Goal: Task Accomplishment & Management: Manage account settings

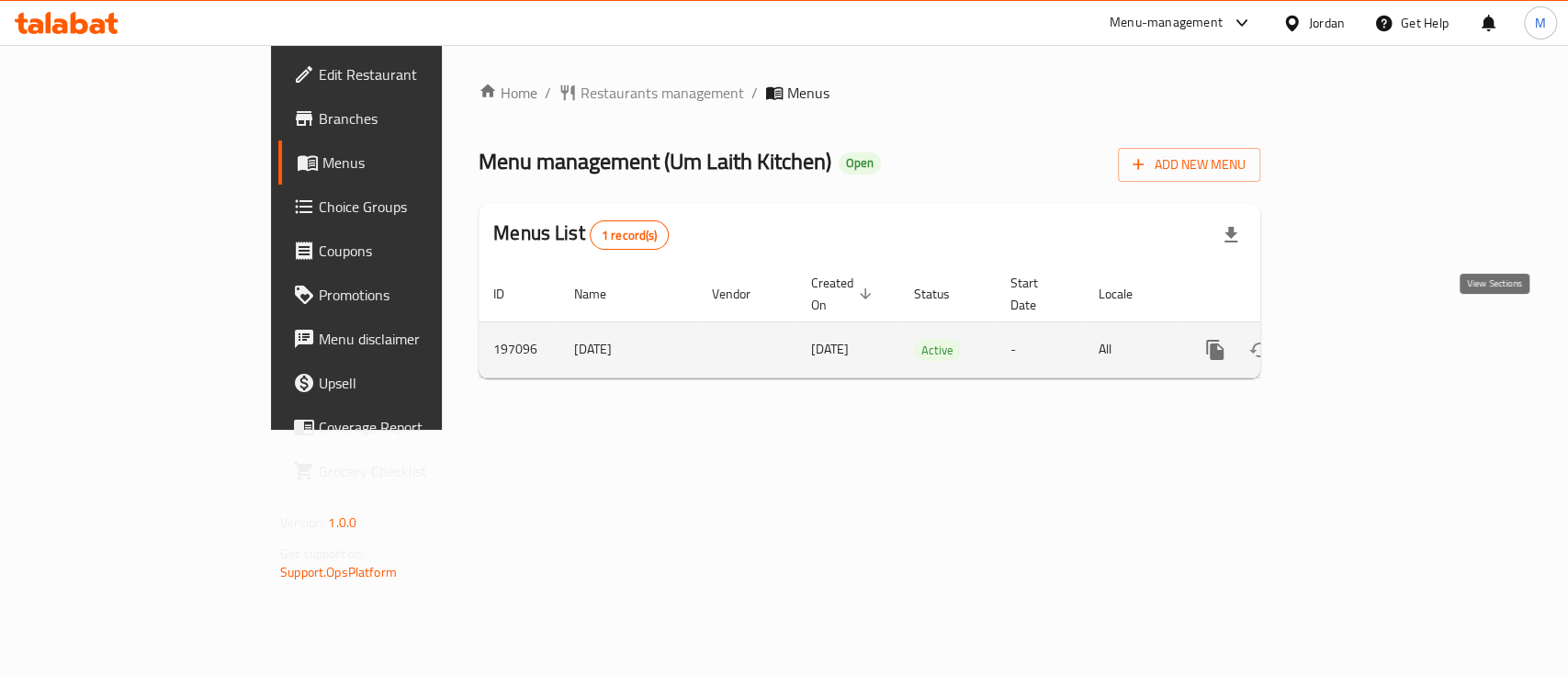
click at [1359, 338] on icon "enhanced table" at bounding box center [1347, 350] width 22 height 22
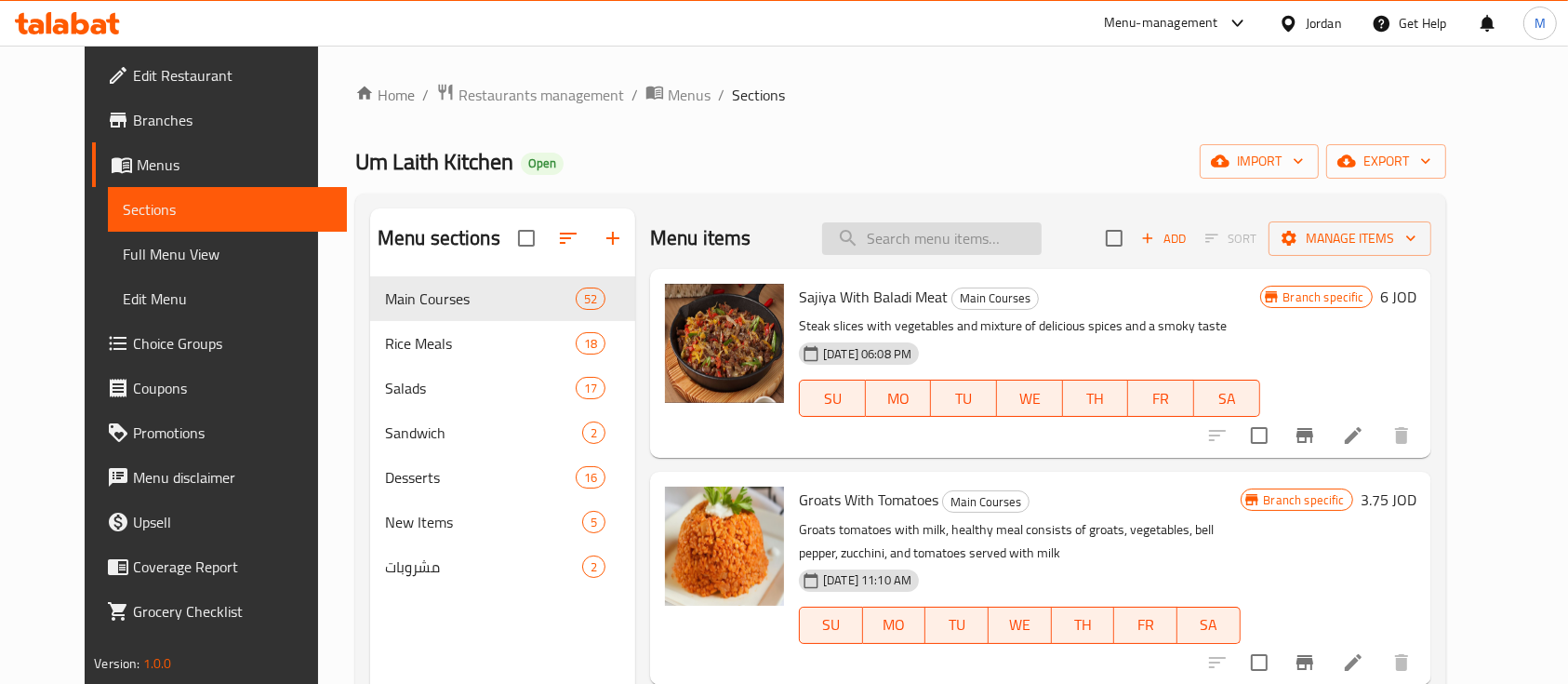
click at [903, 243] on input "search" at bounding box center [932, 239] width 220 height 32
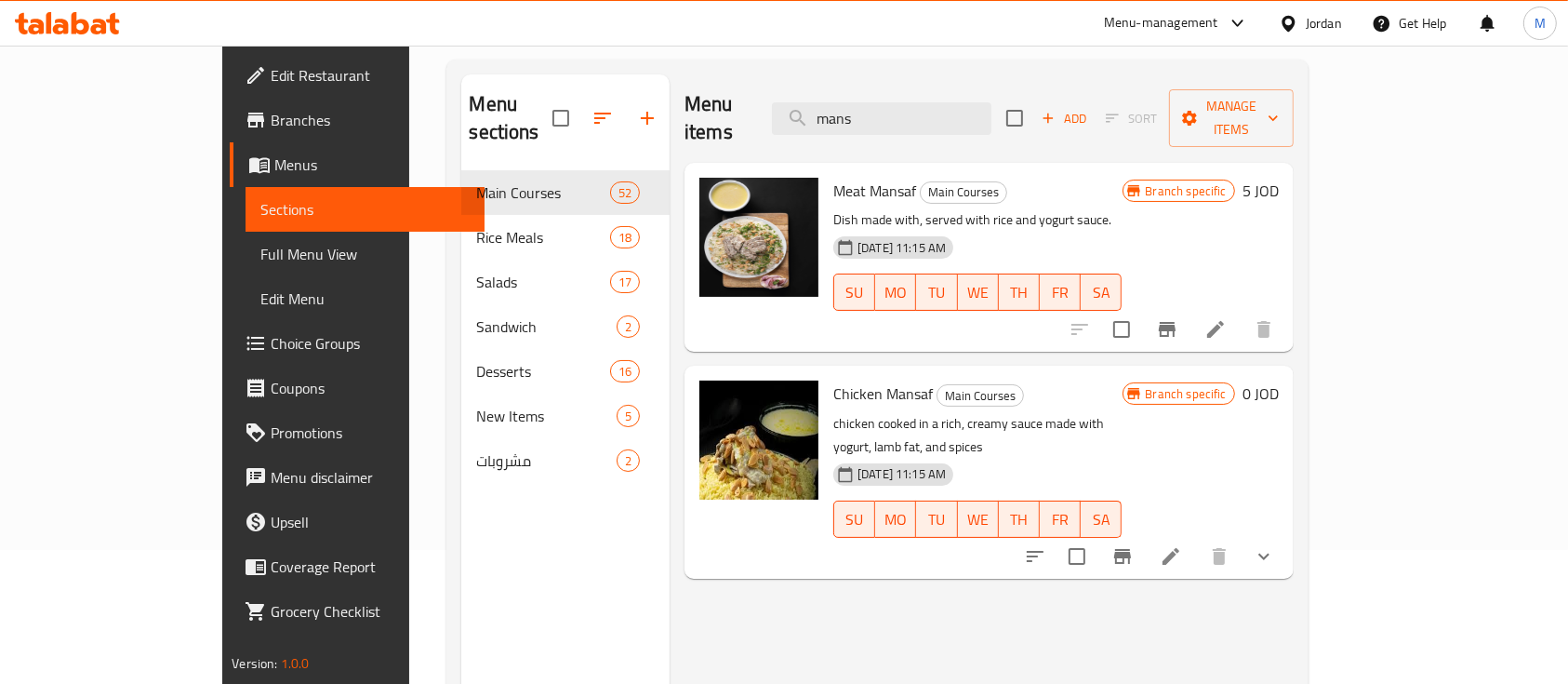
scroll to position [247, 0]
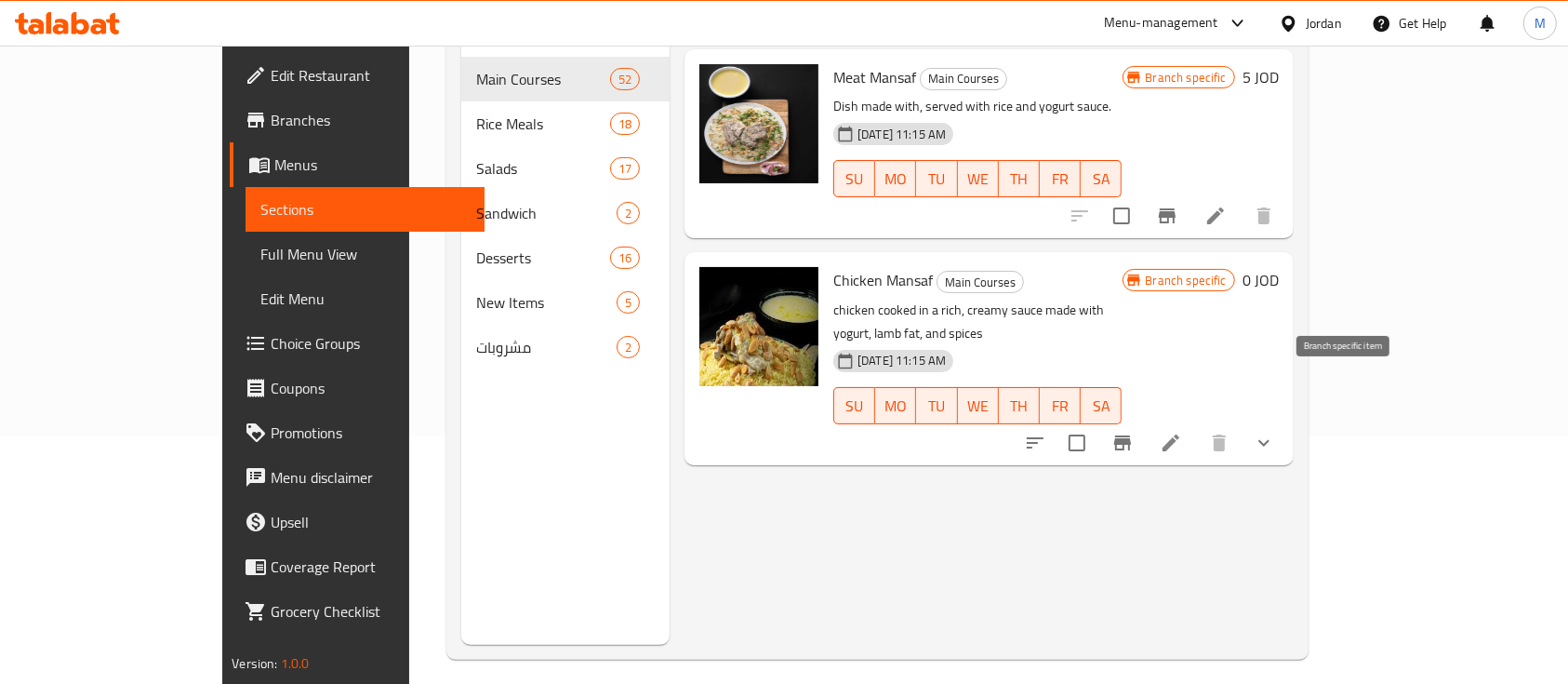
type input "mans"
click at [1131, 436] on icon "Branch-specific-item" at bounding box center [1123, 443] width 17 height 15
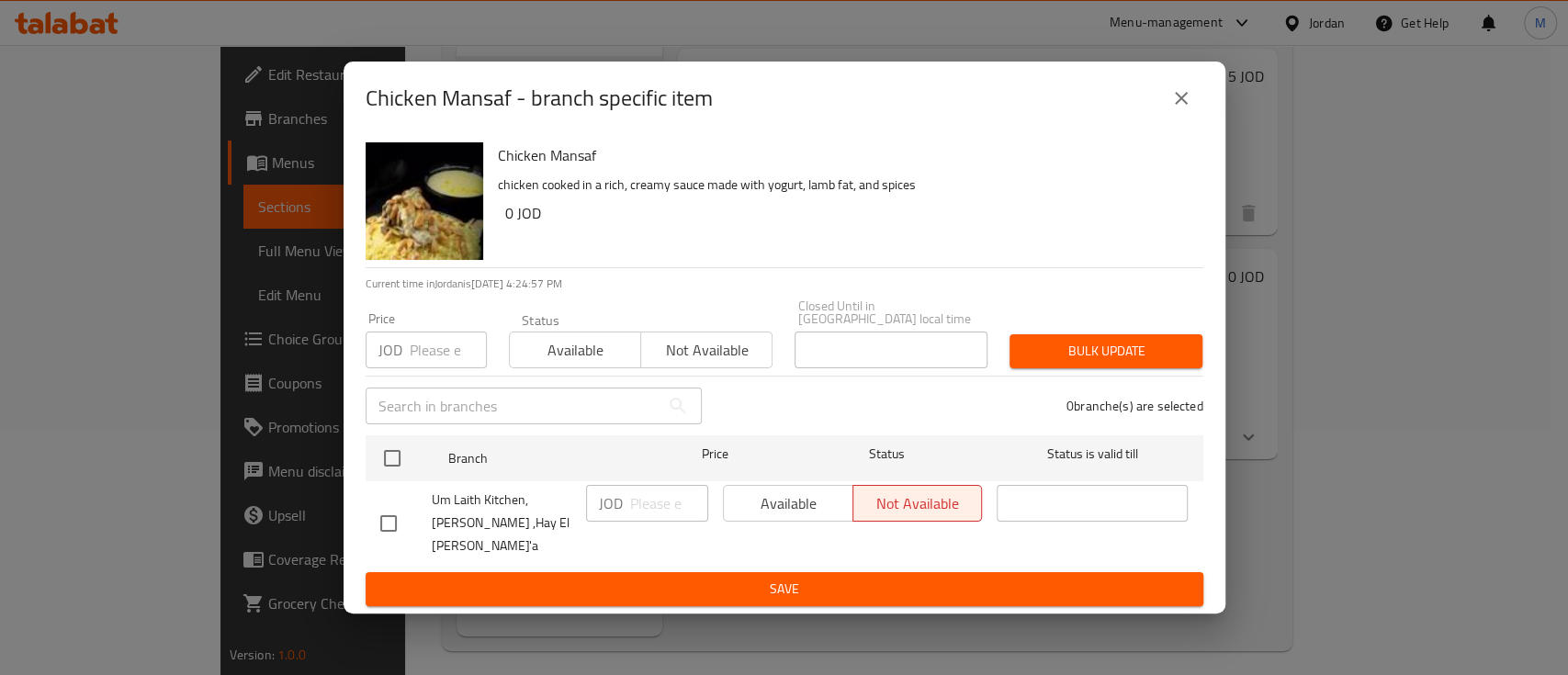
click at [1175, 109] on icon "close" at bounding box center [1181, 98] width 22 height 22
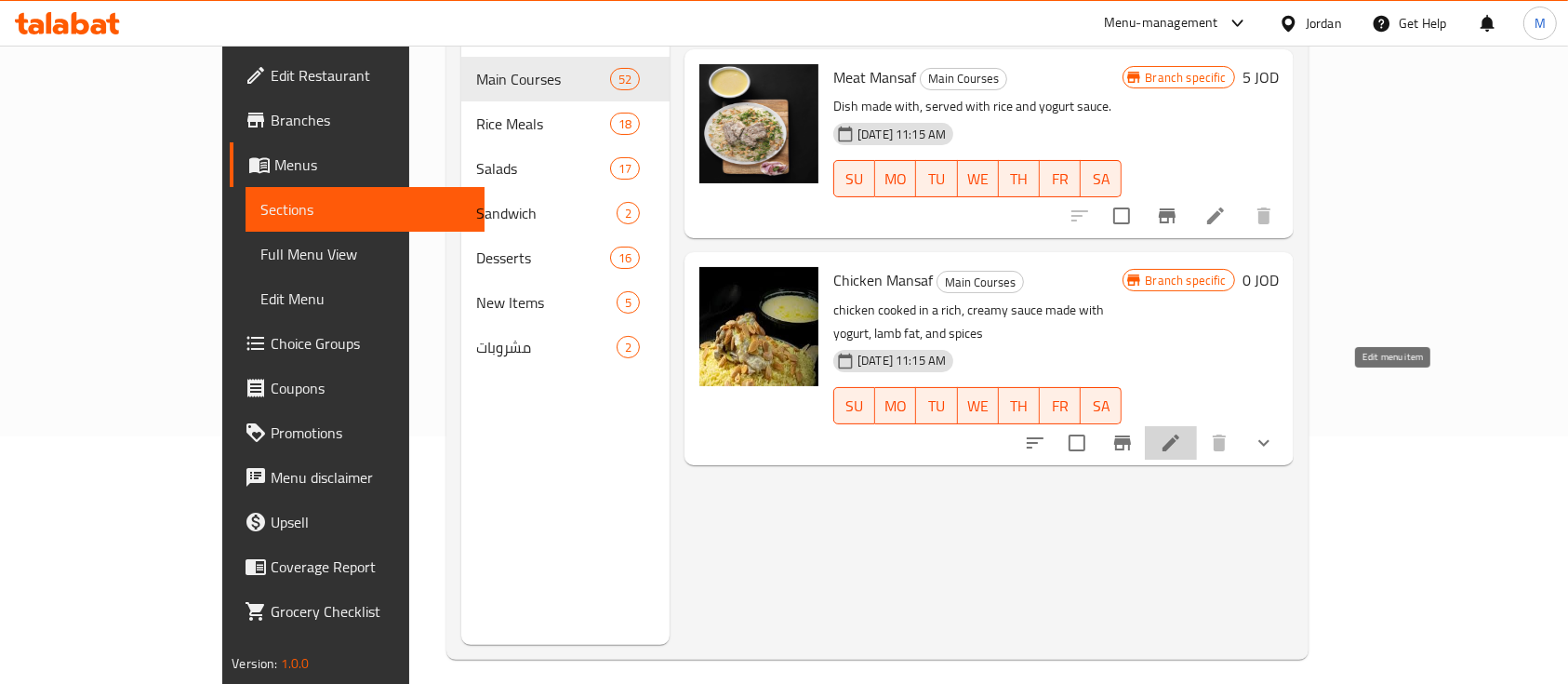
click at [1179, 435] on icon at bounding box center [1171, 443] width 17 height 17
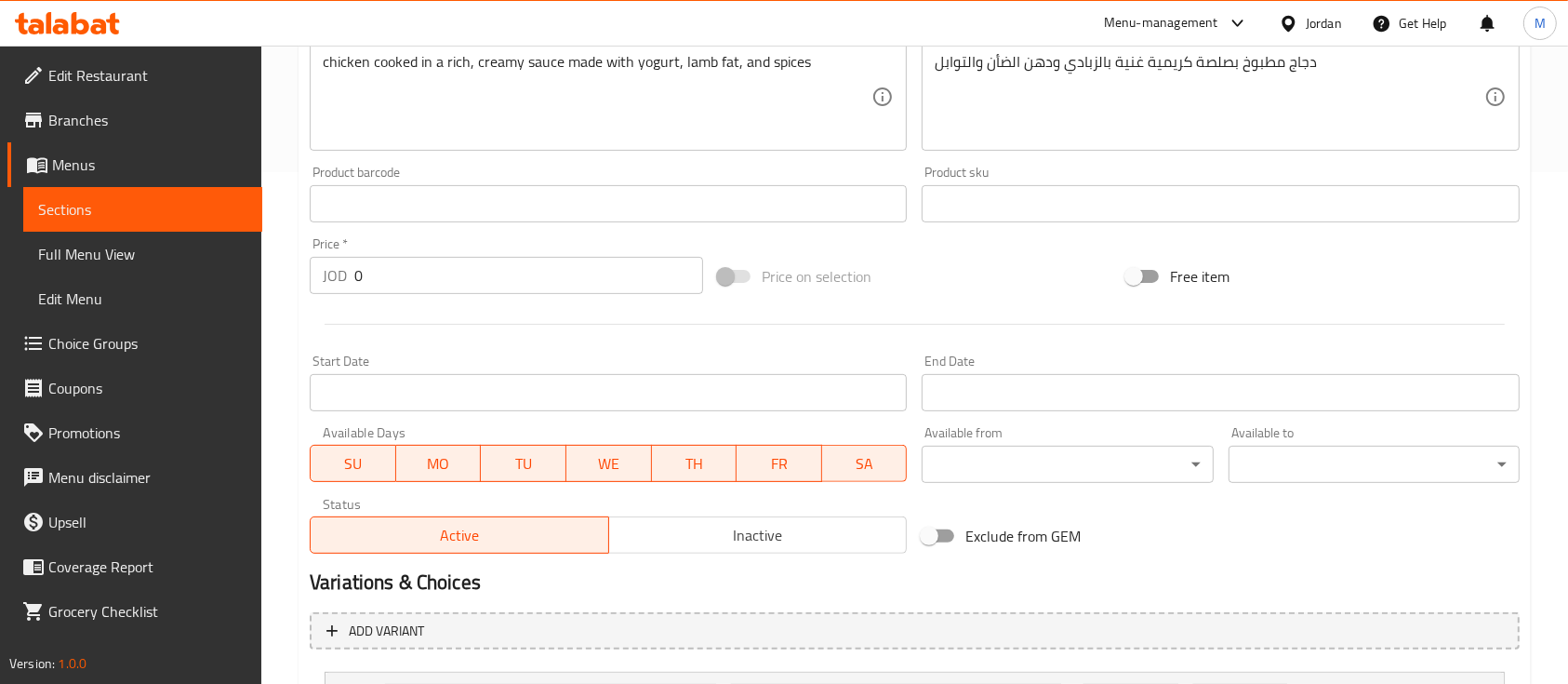
scroll to position [620, 0]
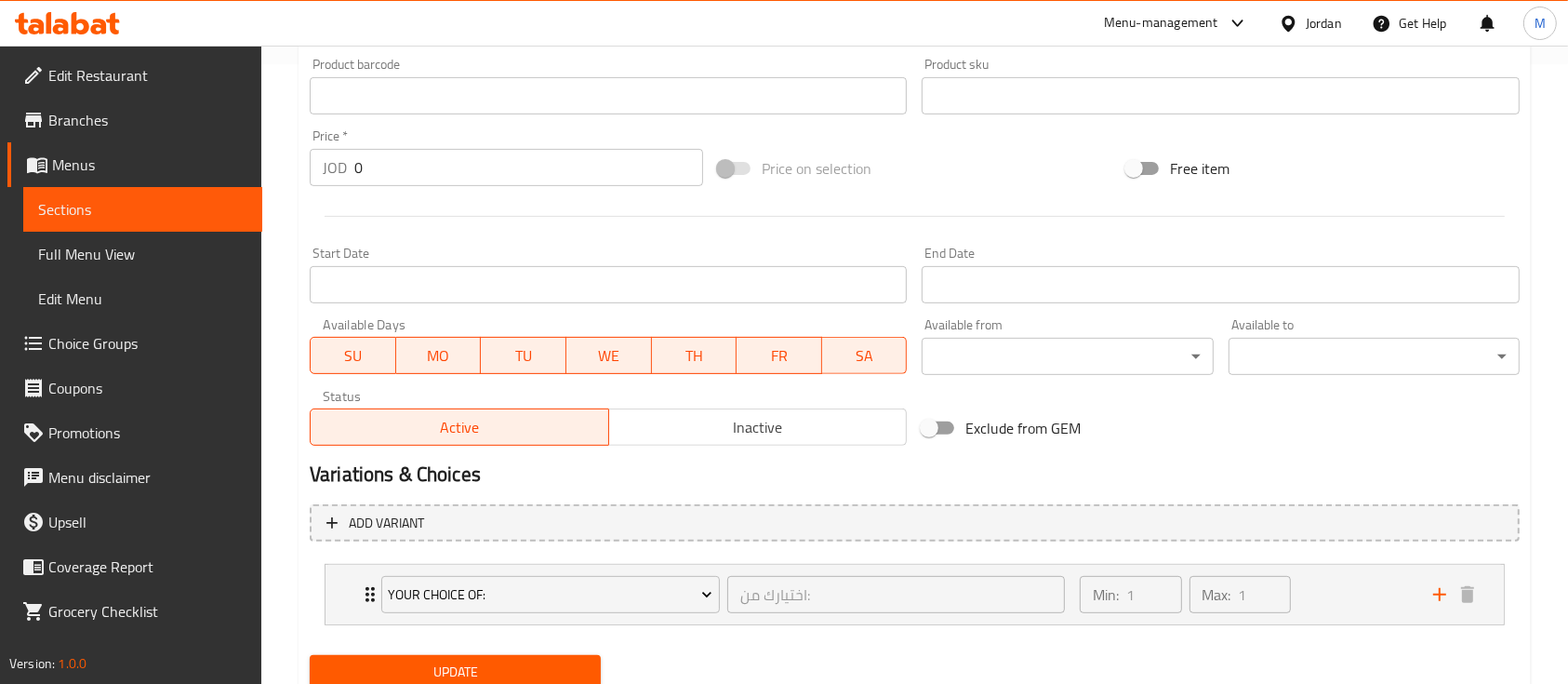
click at [341, 342] on span "SU" at bounding box center [353, 355] width 71 height 27
click at [453, 346] on span "MO" at bounding box center [438, 355] width 71 height 27
drag, startPoint x: 515, startPoint y: 353, endPoint x: 527, endPoint y: 354, distance: 12.0
click at [516, 353] on span "TU" at bounding box center [524, 355] width 71 height 27
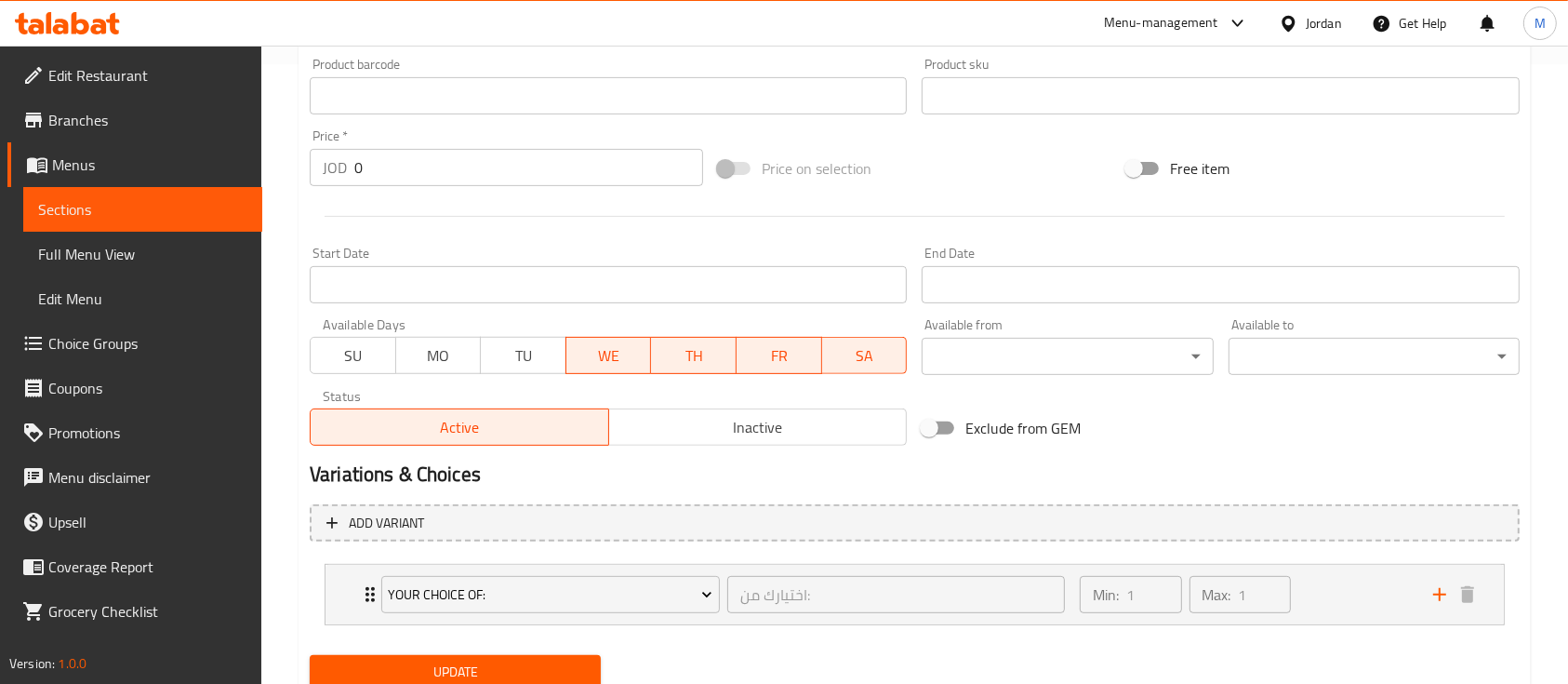
click at [640, 354] on span "WE" at bounding box center [609, 355] width 71 height 27
click at [677, 353] on span "TH" at bounding box center [693, 355] width 71 height 27
click at [764, 349] on span "FR" at bounding box center [779, 355] width 71 height 27
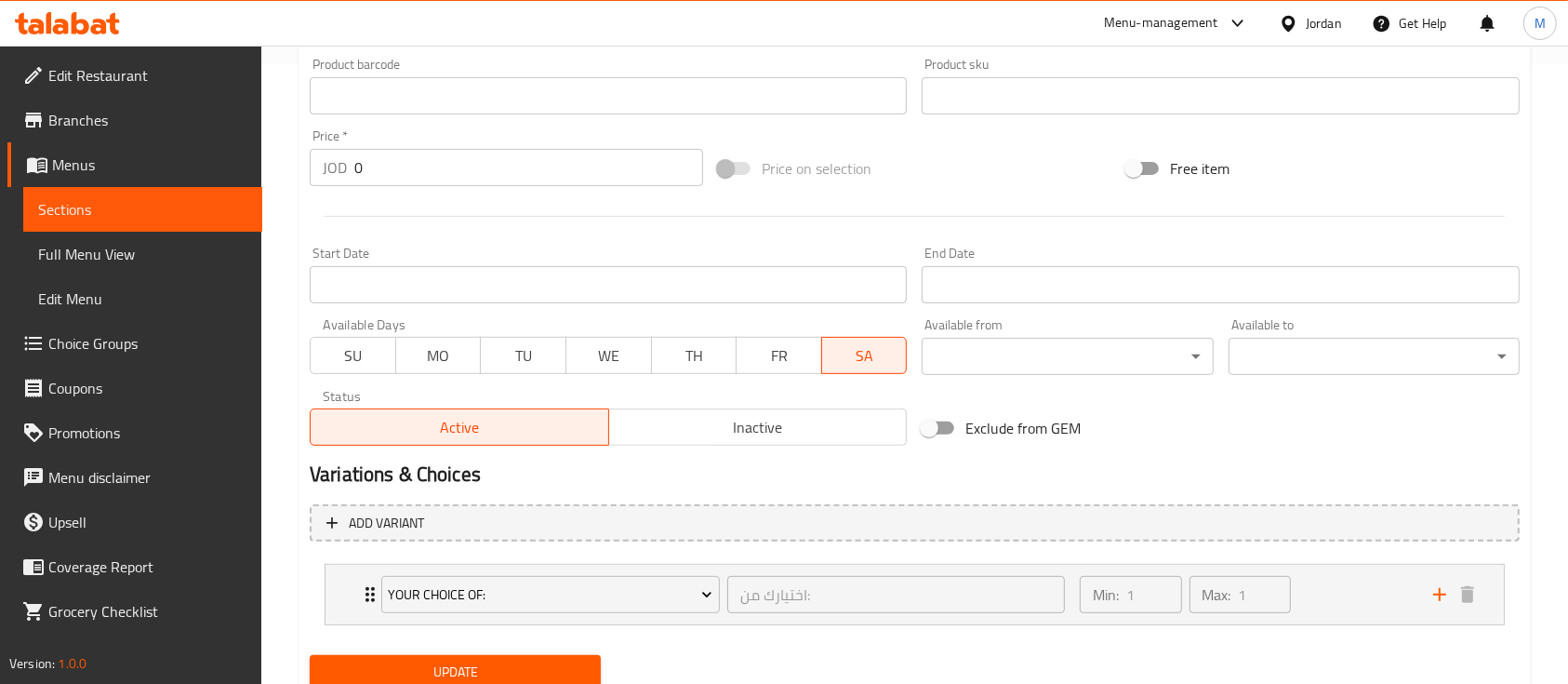
drag, startPoint x: 878, startPoint y: 352, endPoint x: 834, endPoint y: 403, distance: 67.4
click at [878, 352] on span "SA" at bounding box center [864, 355] width 71 height 27
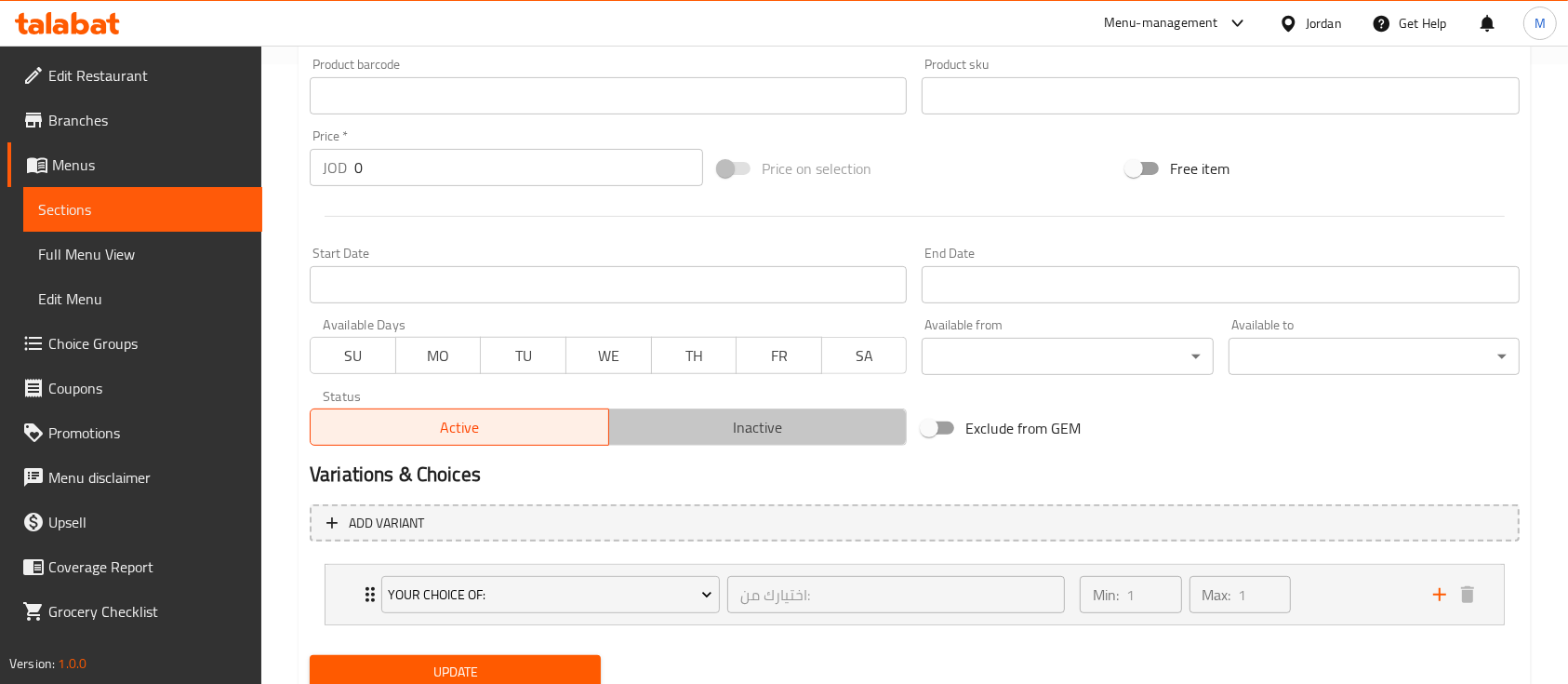
click at [784, 433] on span "Inactive" at bounding box center [758, 427] width 284 height 27
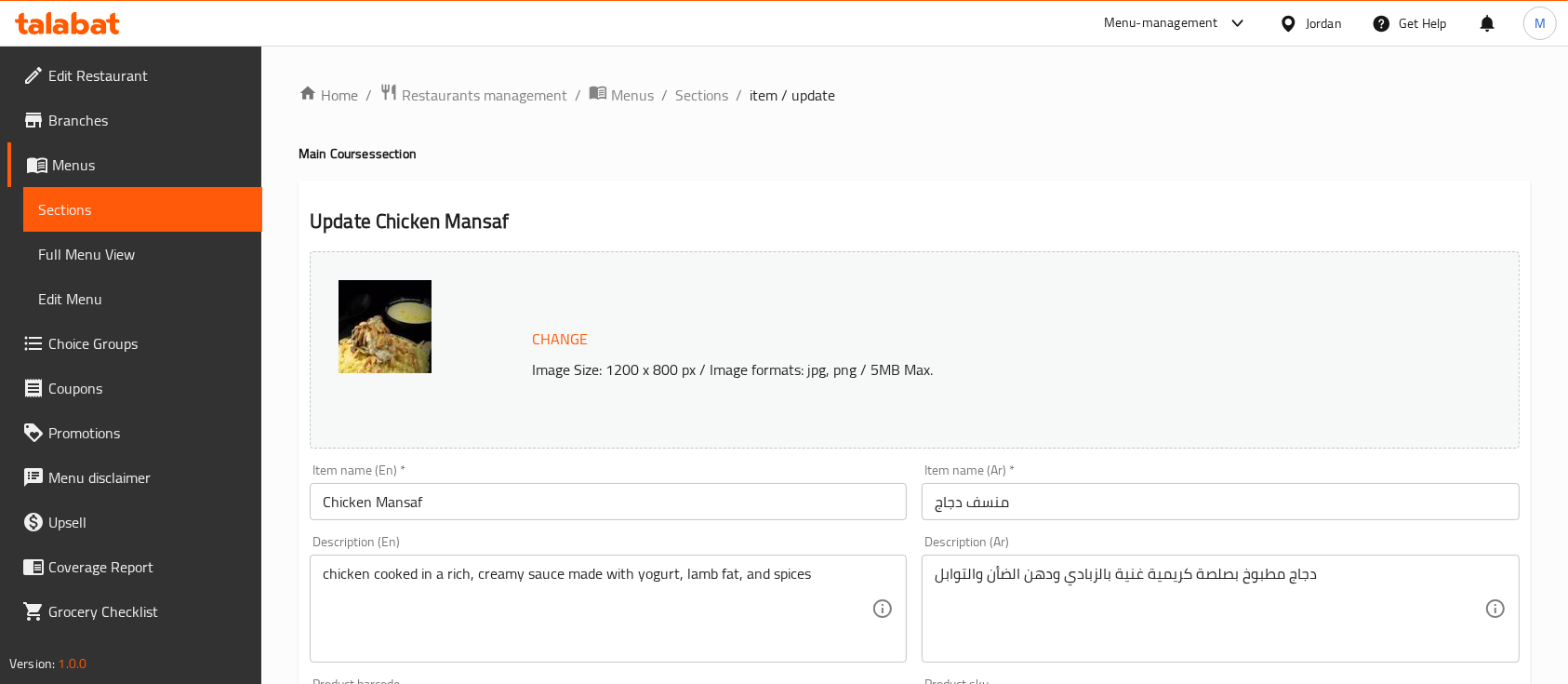
scroll to position [688, 0]
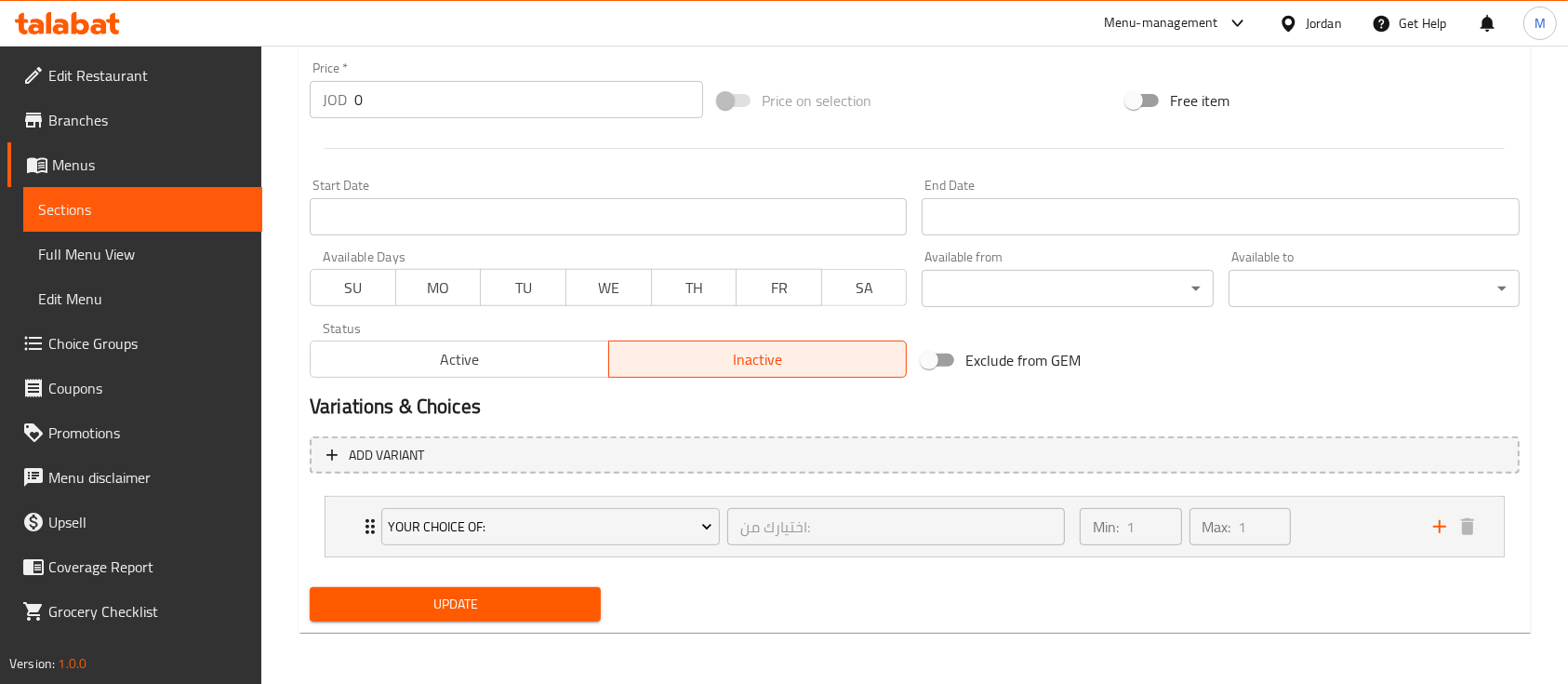
click at [437, 593] on span "Update" at bounding box center [455, 604] width 261 height 24
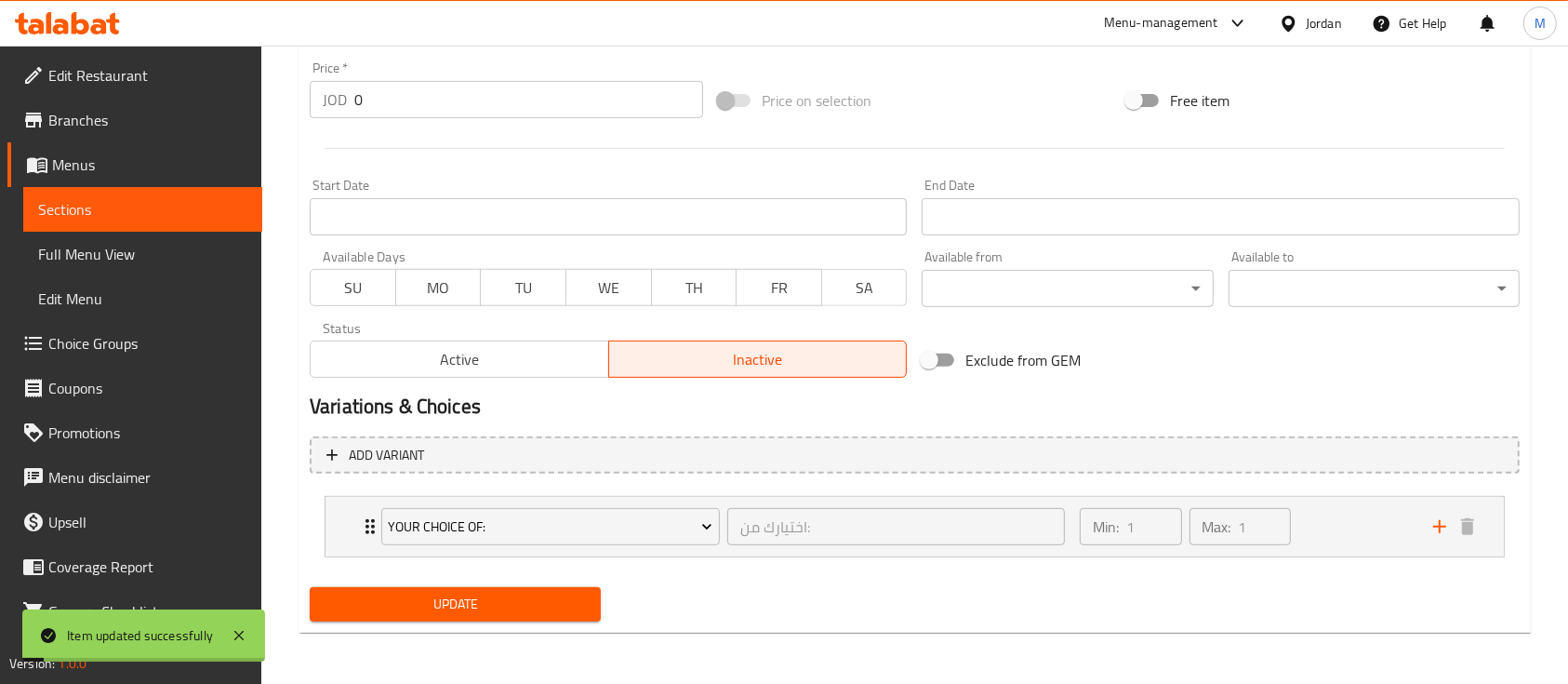
drag, startPoint x: 524, startPoint y: 603, endPoint x: 563, endPoint y: 600, distance: 39.1
click at [526, 603] on span "Update" at bounding box center [455, 604] width 261 height 24
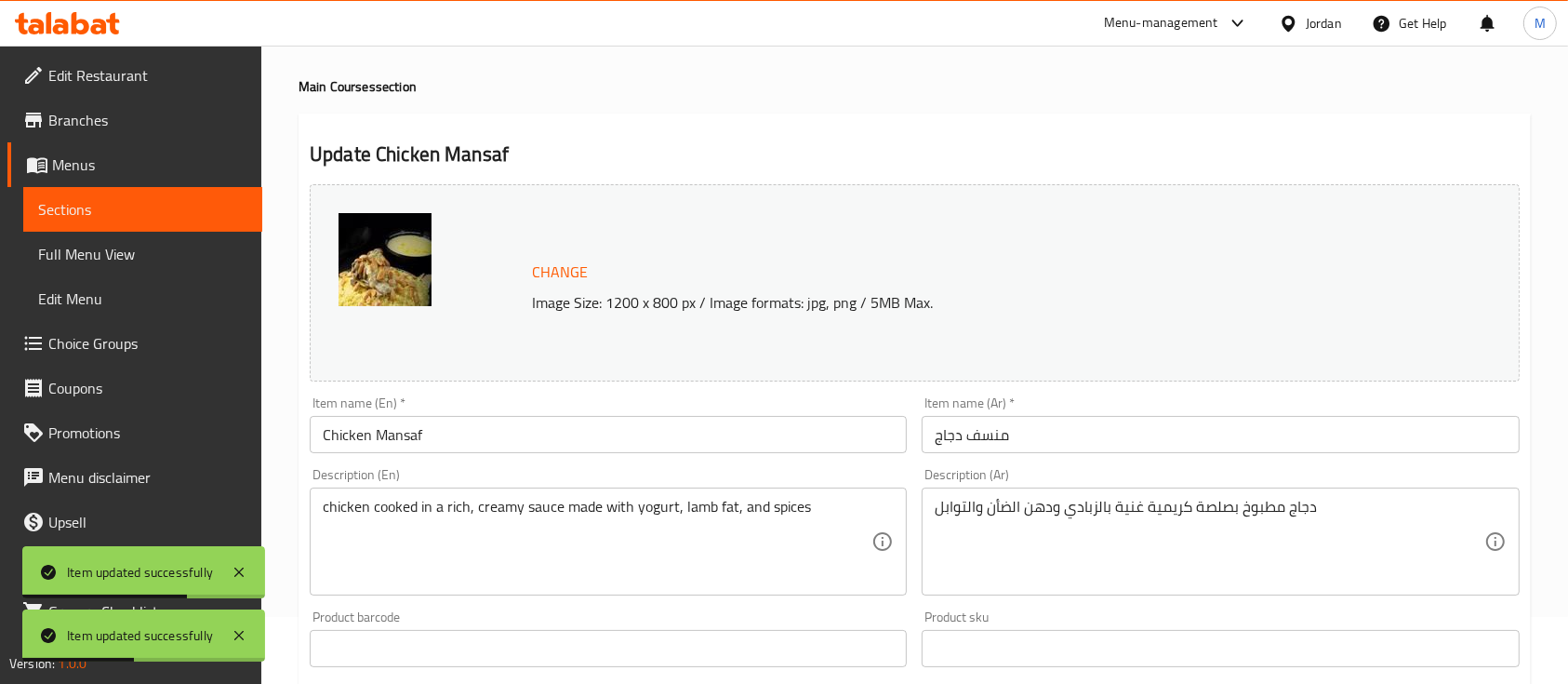
scroll to position [0, 0]
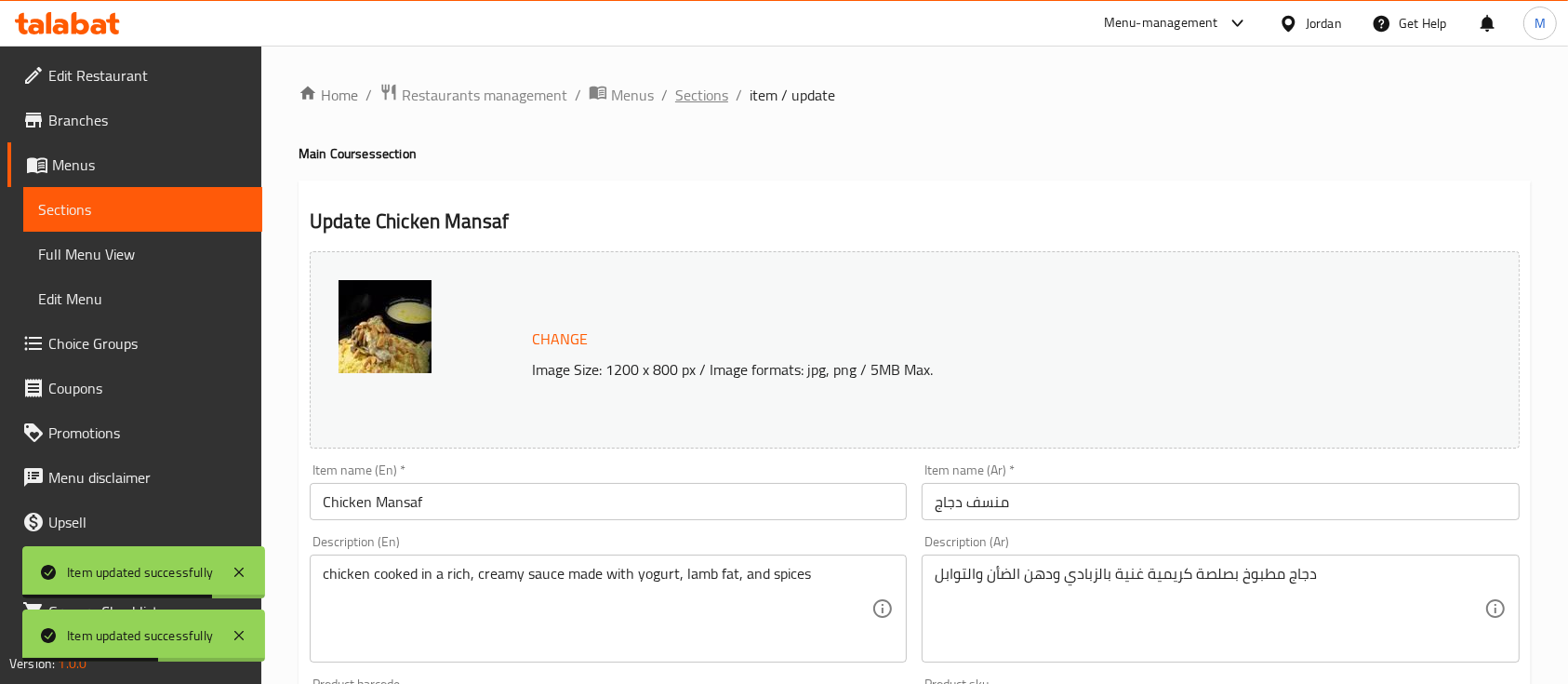
click at [701, 99] on span "Sections" at bounding box center [702, 95] width 53 height 23
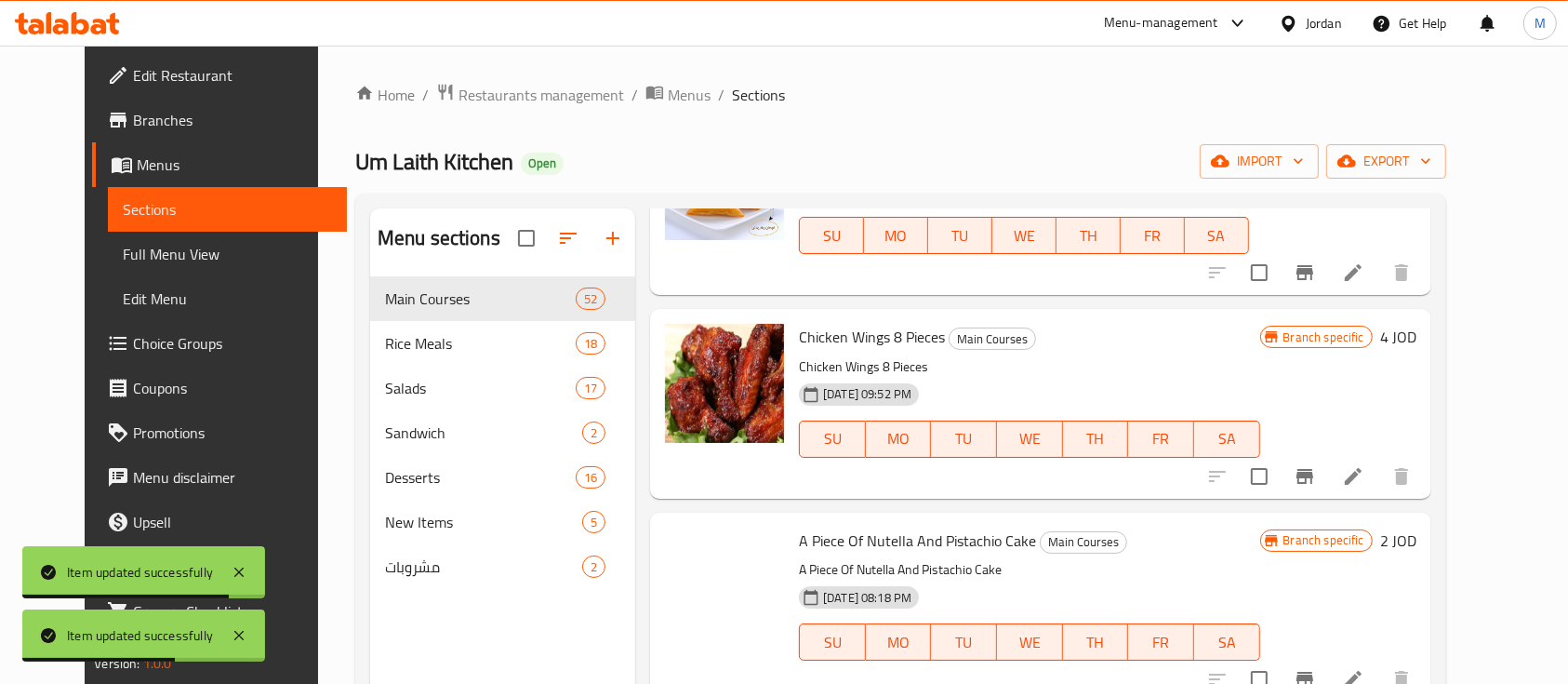
scroll to position [868, 0]
